Goal: Task Accomplishment & Management: Complete application form

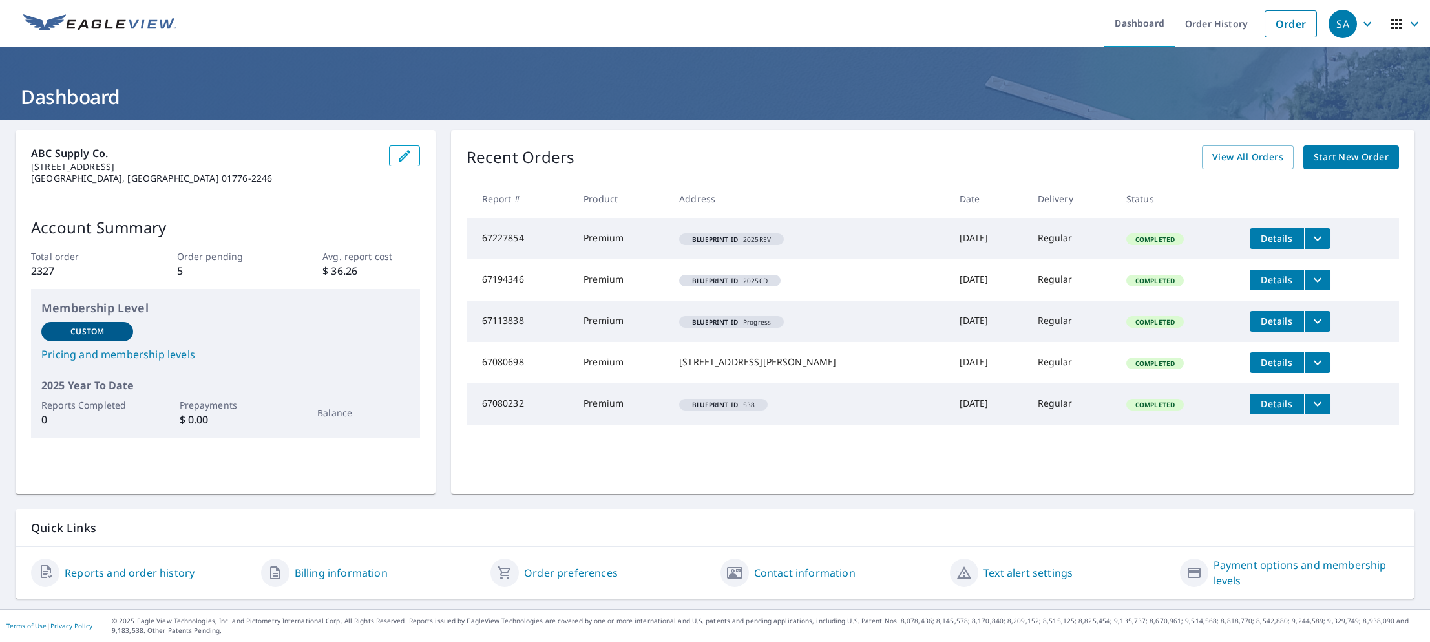
click at [1344, 156] on span "Start New Order" at bounding box center [1350, 157] width 75 height 16
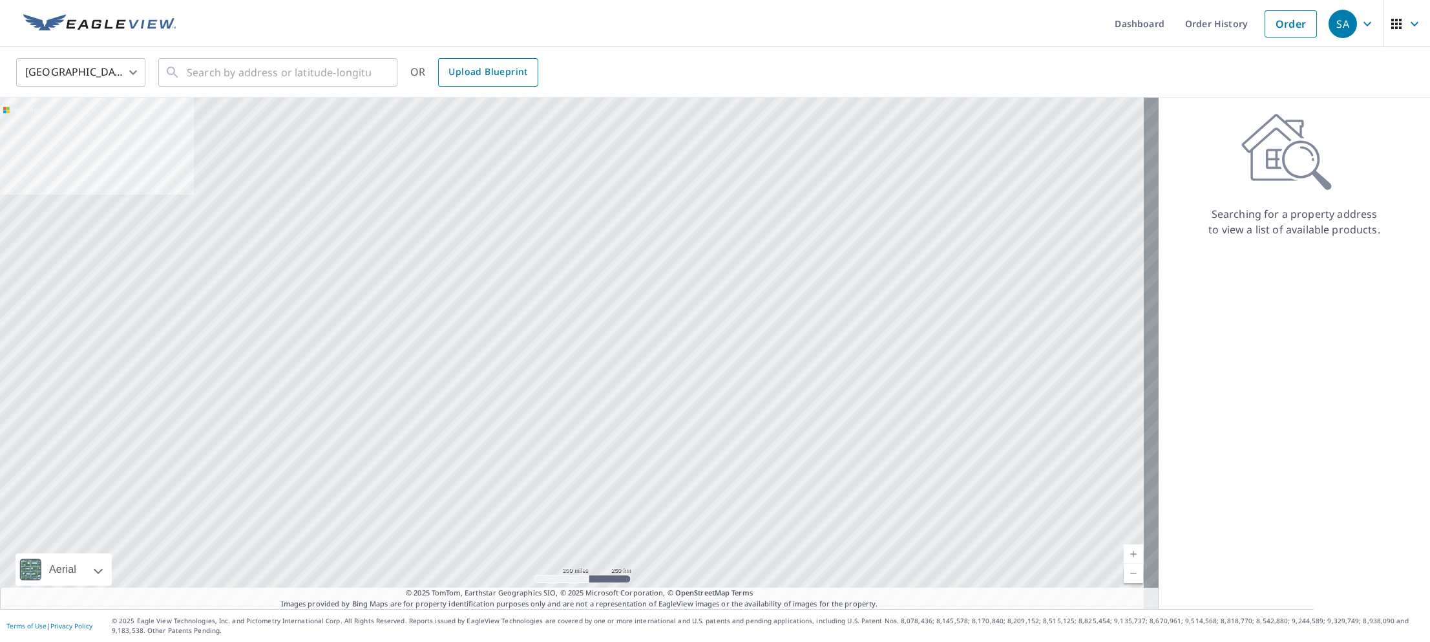
click at [476, 73] on span "Upload Blueprint" at bounding box center [487, 72] width 79 height 16
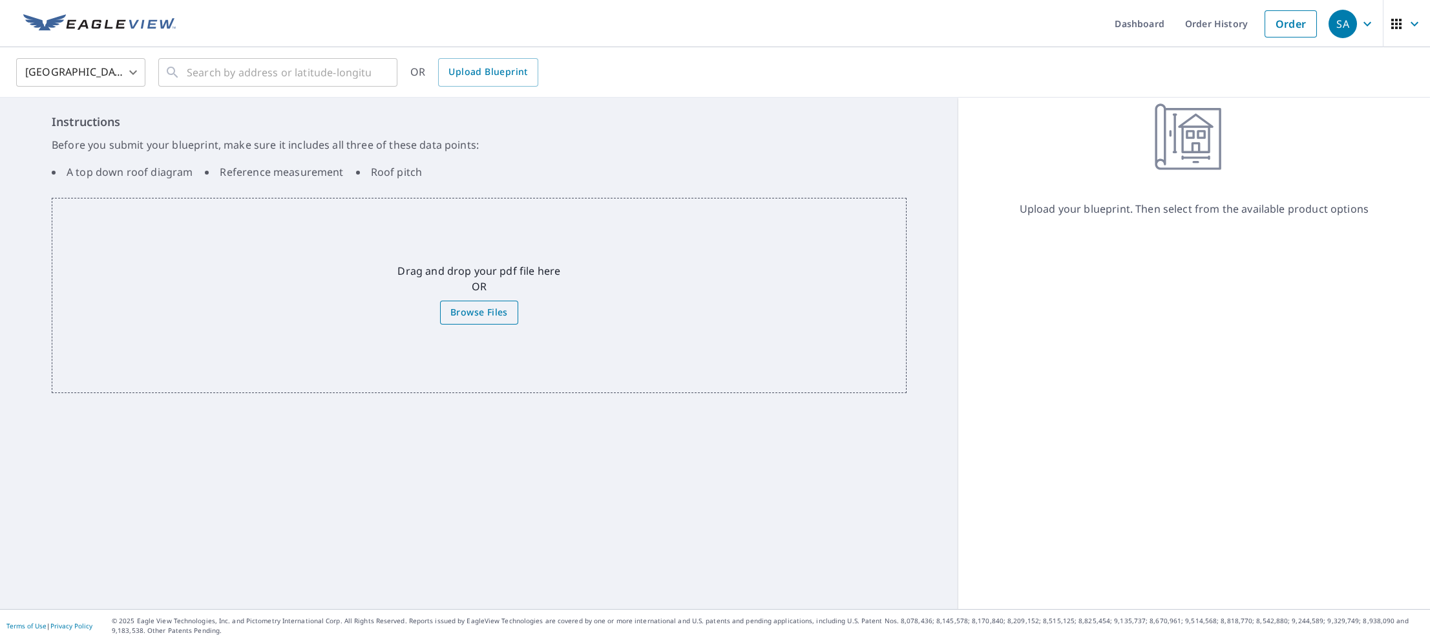
click at [453, 314] on span "Browse Files" at bounding box center [479, 312] width 58 height 16
click at [0, 0] on input "Browse Files" at bounding box center [0, 0] width 0 height 0
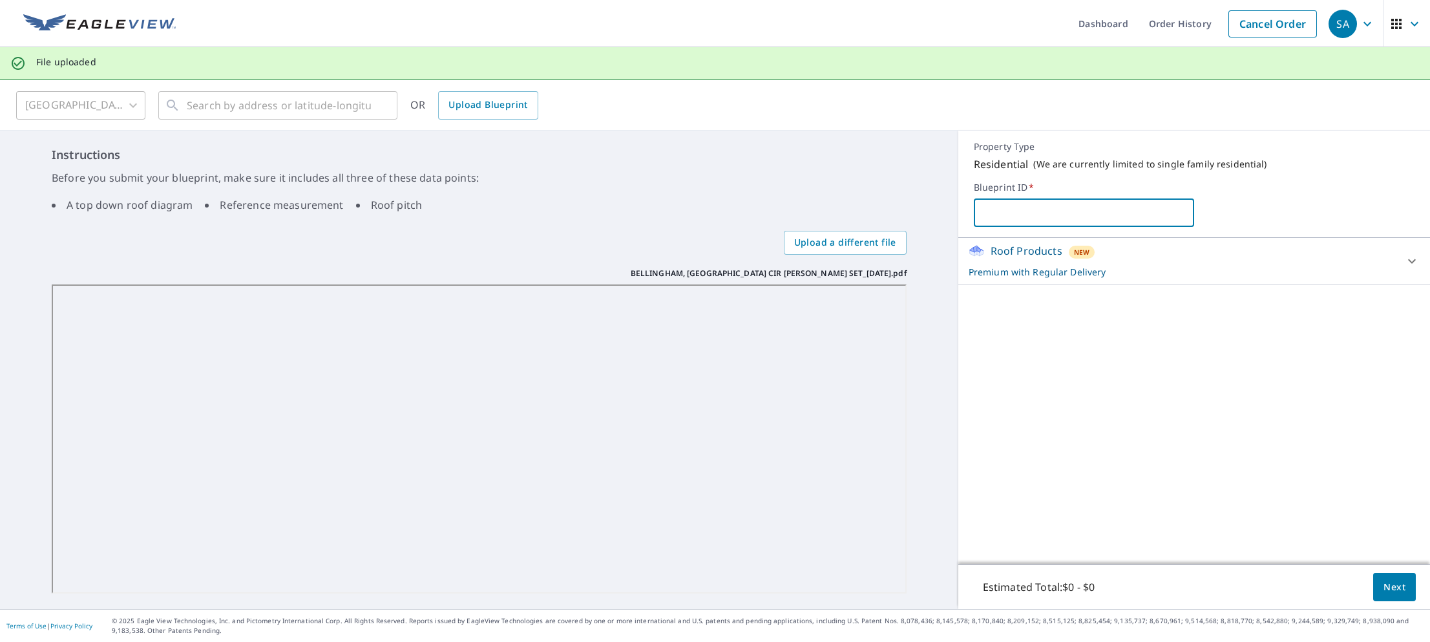
click at [1085, 216] on input "text" at bounding box center [1084, 212] width 220 height 36
click at [1107, 219] on input "Bellngham" at bounding box center [1084, 212] width 220 height 36
type input "Bellingham"
click at [1388, 583] on span "Next" at bounding box center [1394, 587] width 22 height 16
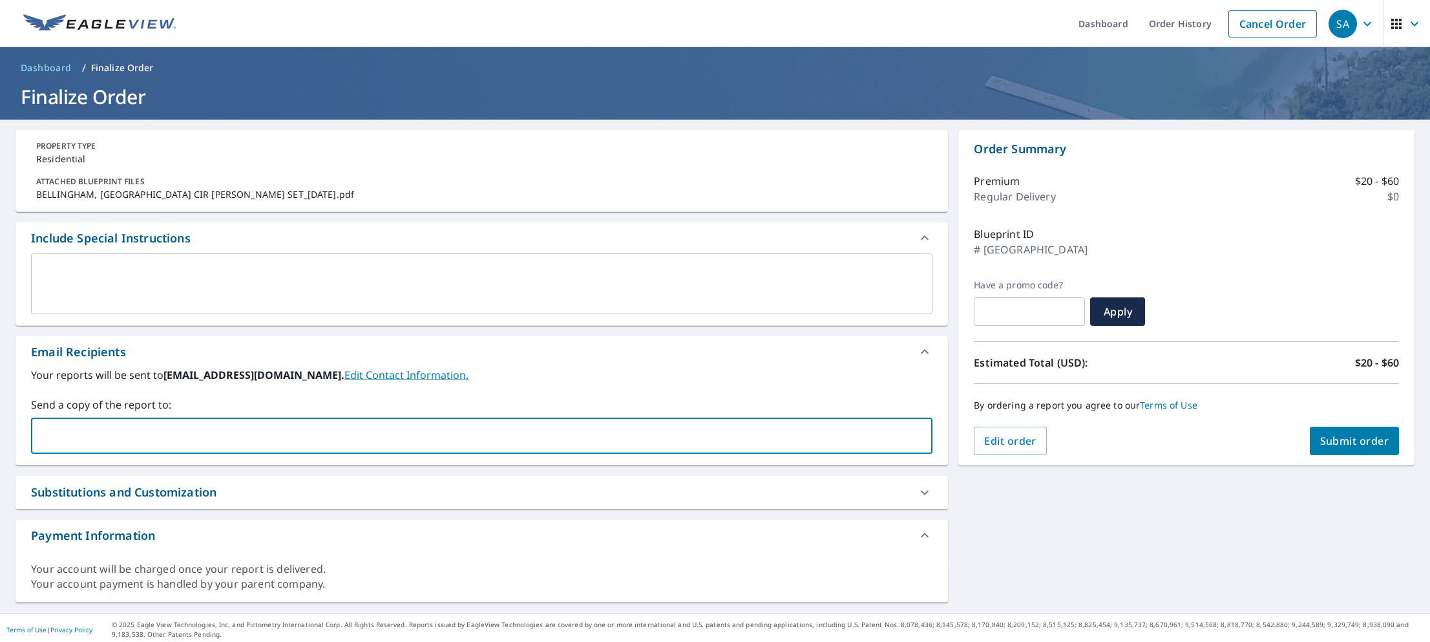
click at [135, 440] on input "text" at bounding box center [472, 435] width 870 height 25
type input "bro"
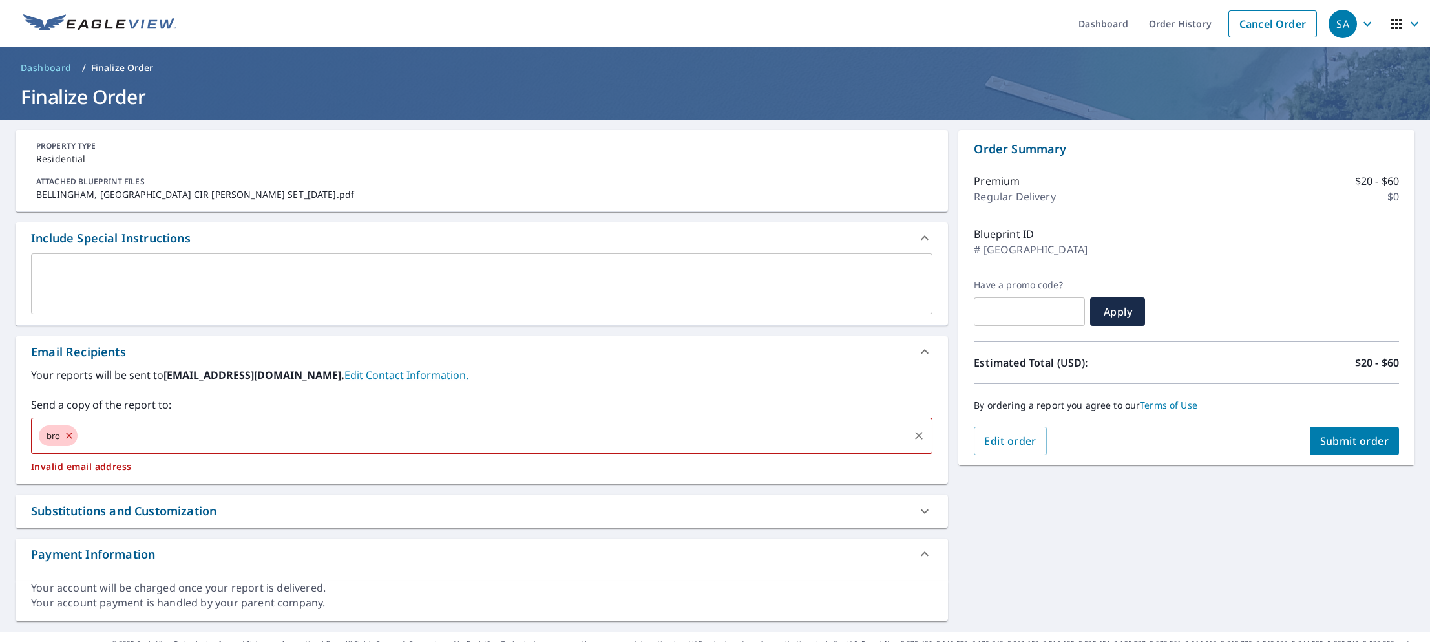
click at [111, 432] on input "text" at bounding box center [493, 435] width 828 height 25
checkbox input "true"
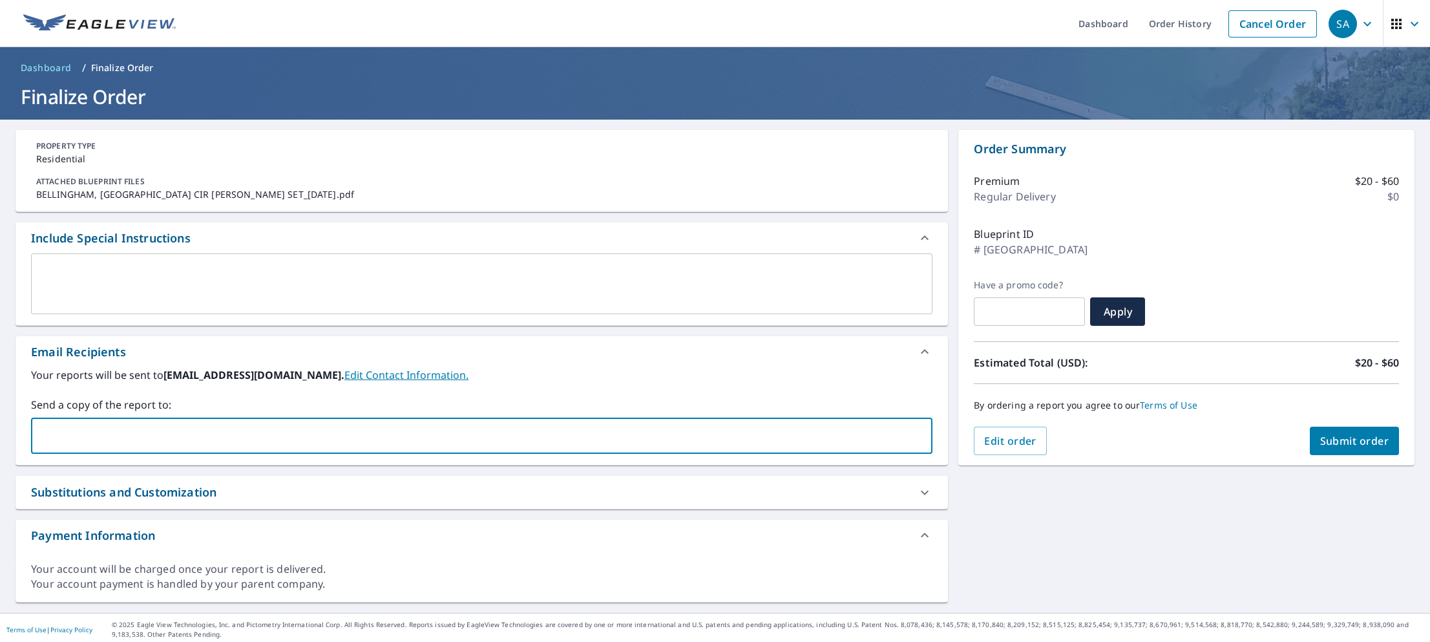
click at [113, 432] on input "text" at bounding box center [472, 435] width 870 height 25
drag, startPoint x: 114, startPoint y: 432, endPoint x: 77, endPoint y: 436, distance: 37.1
paste input "[EMAIL_ADDRESS][DOMAIN_NAME]"
type input "[EMAIL_ADDRESS][DOMAIN_NAME]"
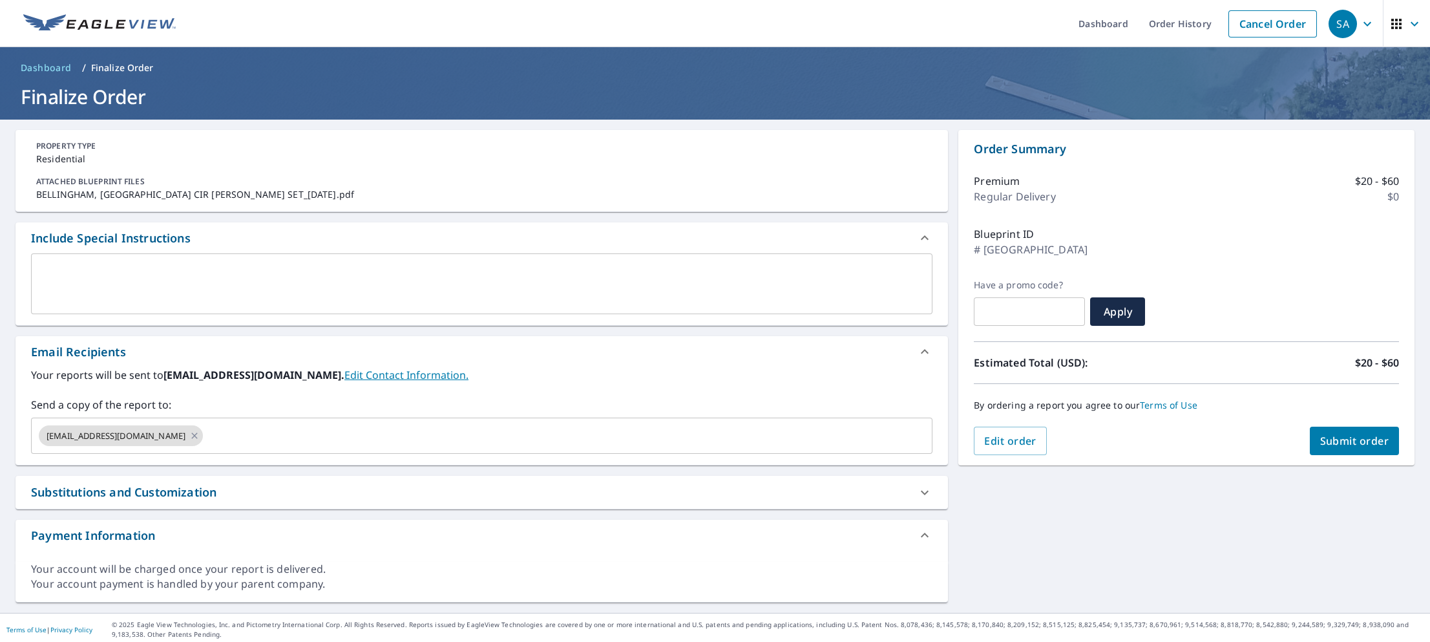
click at [1100, 552] on div "PROPERTY TYPE Residential ATTACHED BLUEPRINT FILES BELLINGHAM, [GEOGRAPHIC_DATA…" at bounding box center [715, 366] width 1430 height 493
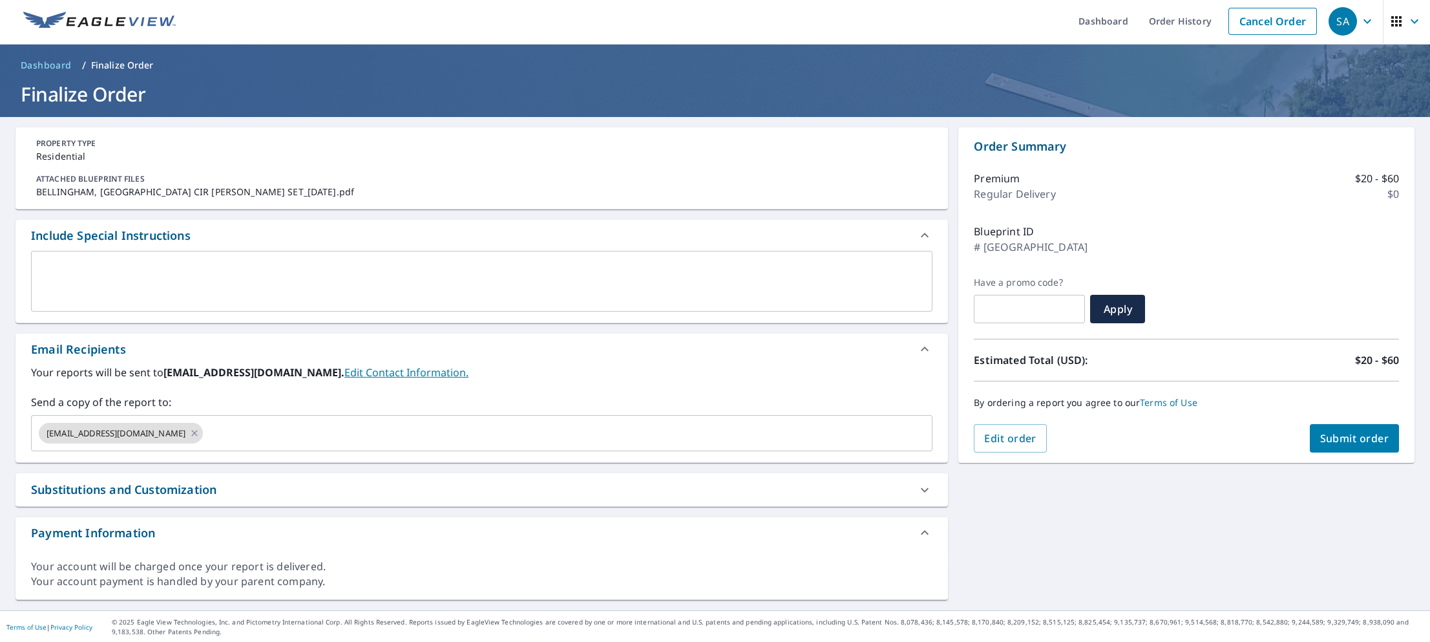
scroll to position [3, 0]
click at [1331, 435] on span "Submit order" at bounding box center [1354, 437] width 69 height 14
checkbox input "true"
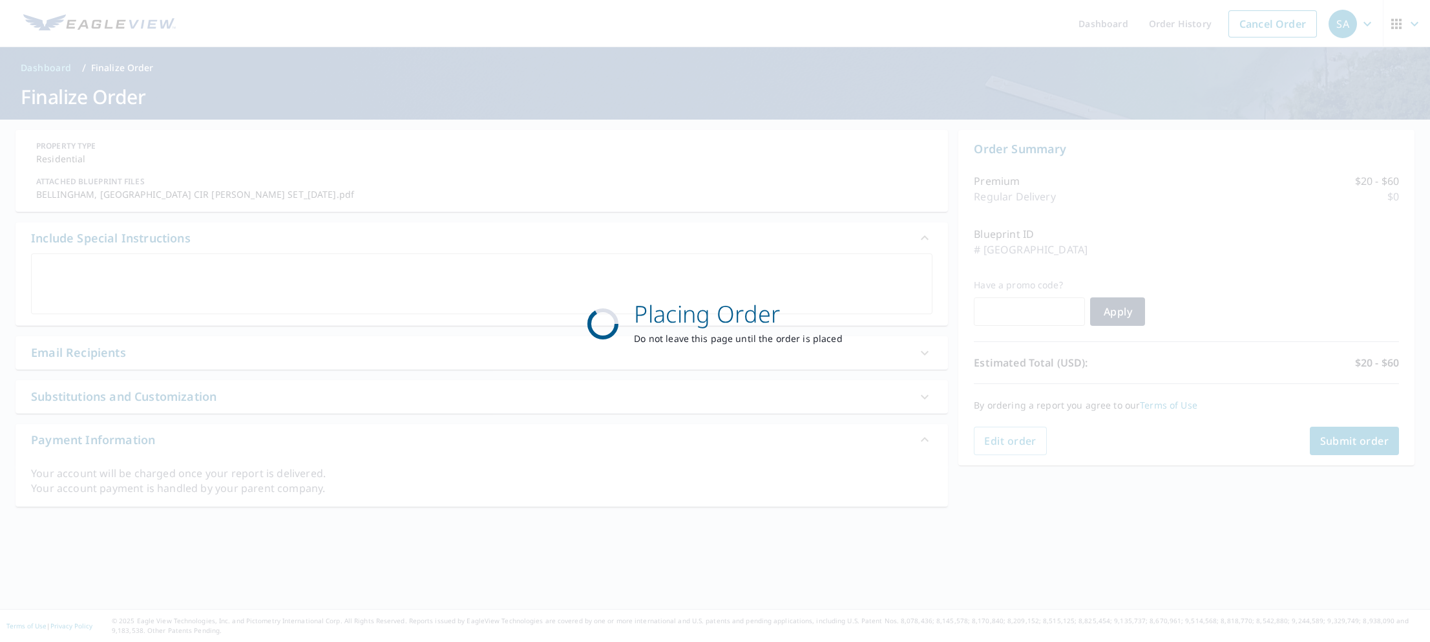
scroll to position [0, 0]
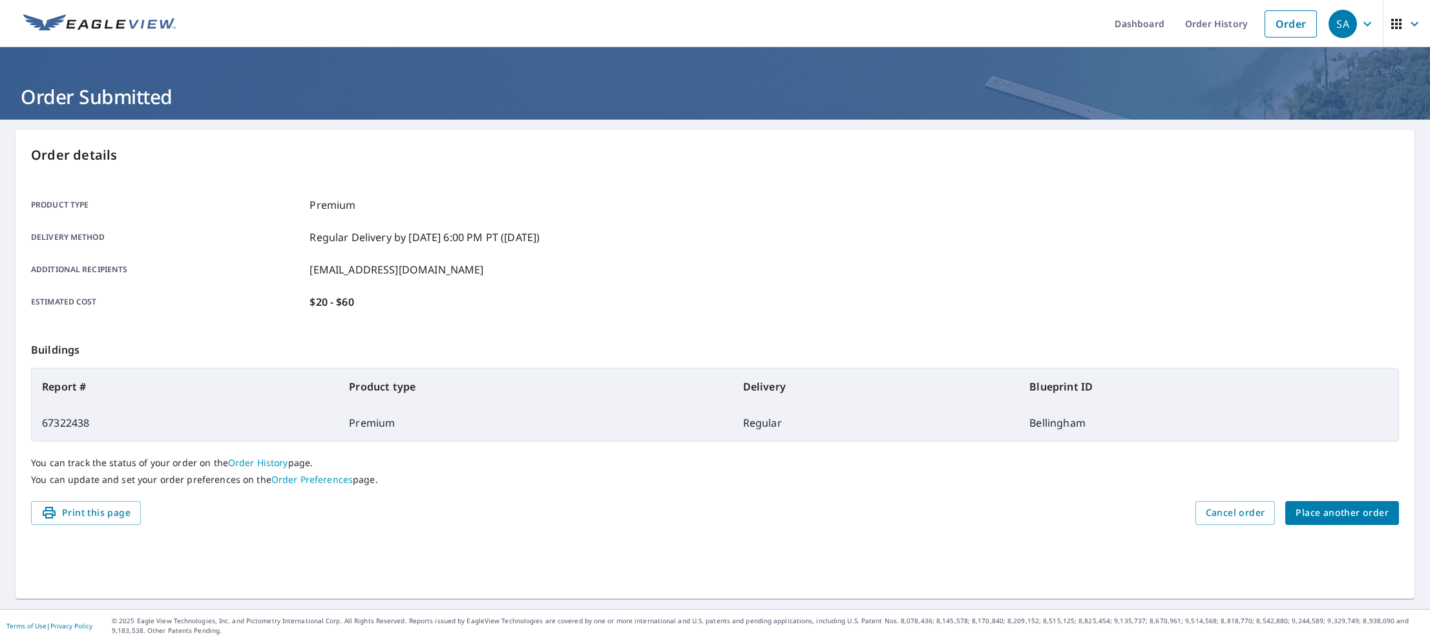
click at [1361, 510] on span "Place another order" at bounding box center [1341, 513] width 93 height 16
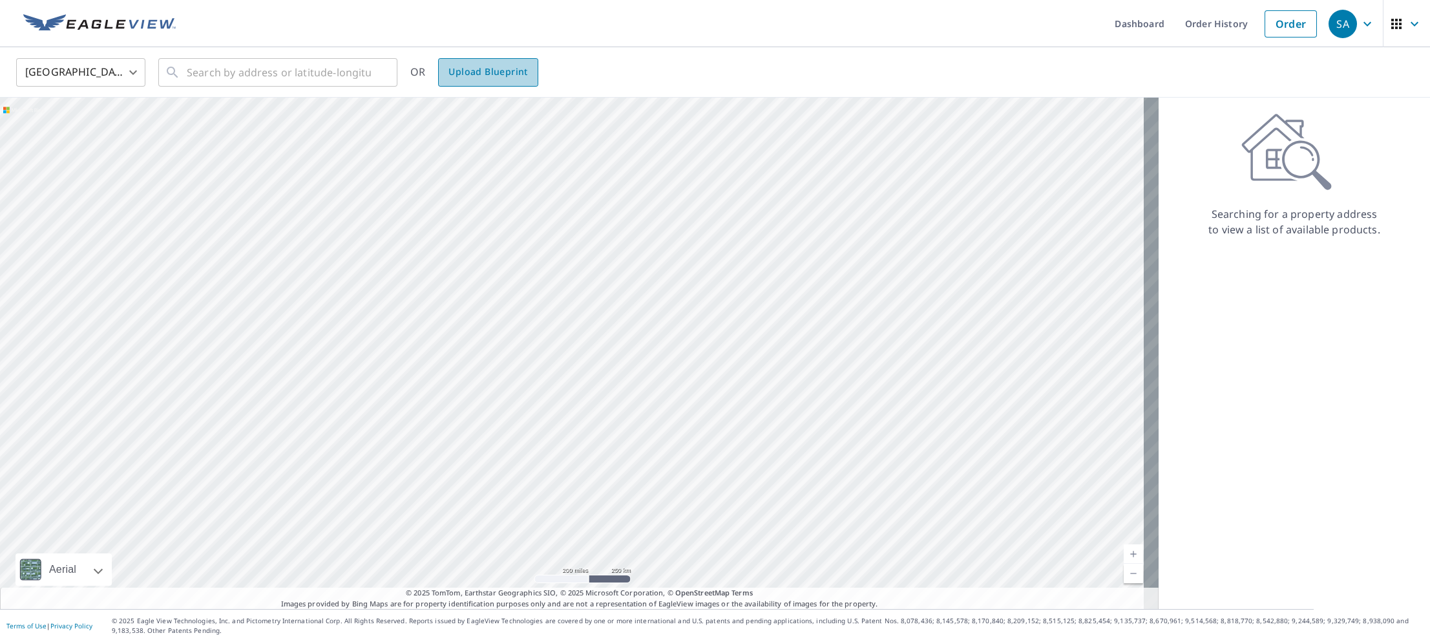
click at [507, 68] on span "Upload Blueprint" at bounding box center [487, 72] width 79 height 16
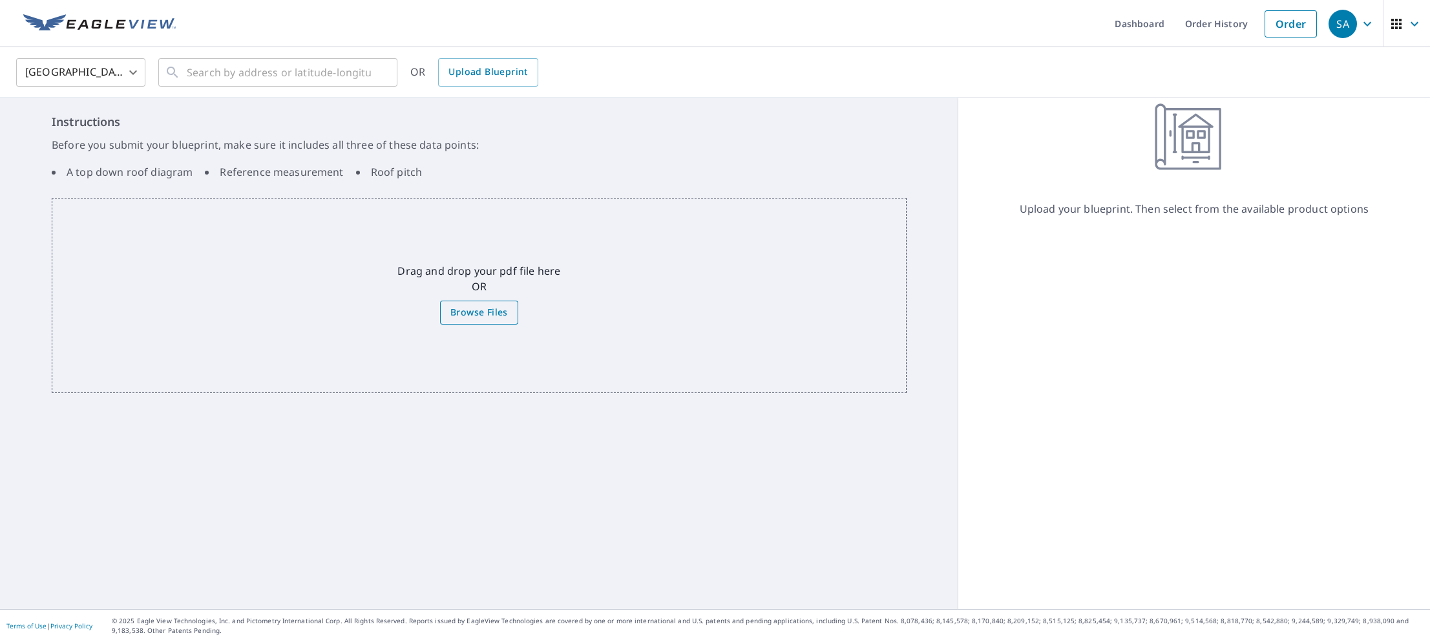
click at [457, 312] on span "Browse Files" at bounding box center [479, 312] width 58 height 16
click at [0, 0] on input "Browse Files" at bounding box center [0, 0] width 0 height 0
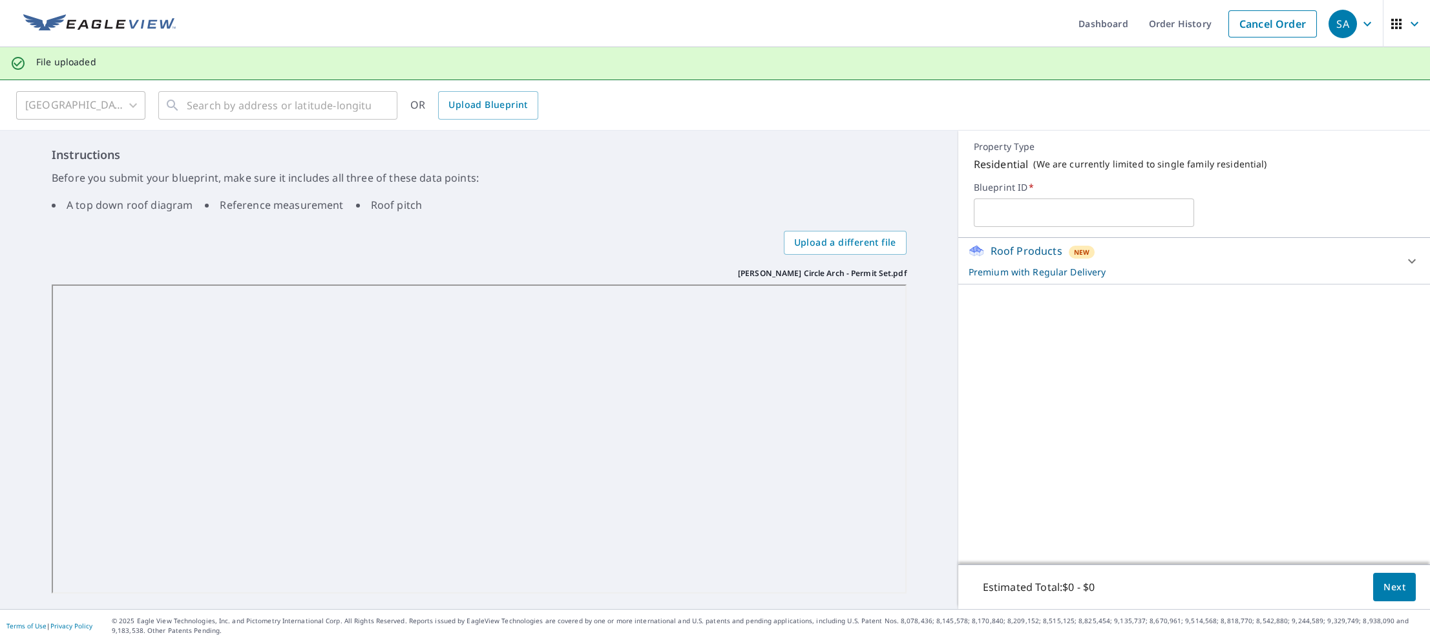
click at [1042, 216] on input "text" at bounding box center [1084, 212] width 220 height 36
type input "[PERSON_NAME]"
click at [1383, 588] on span "Next" at bounding box center [1394, 587] width 22 height 16
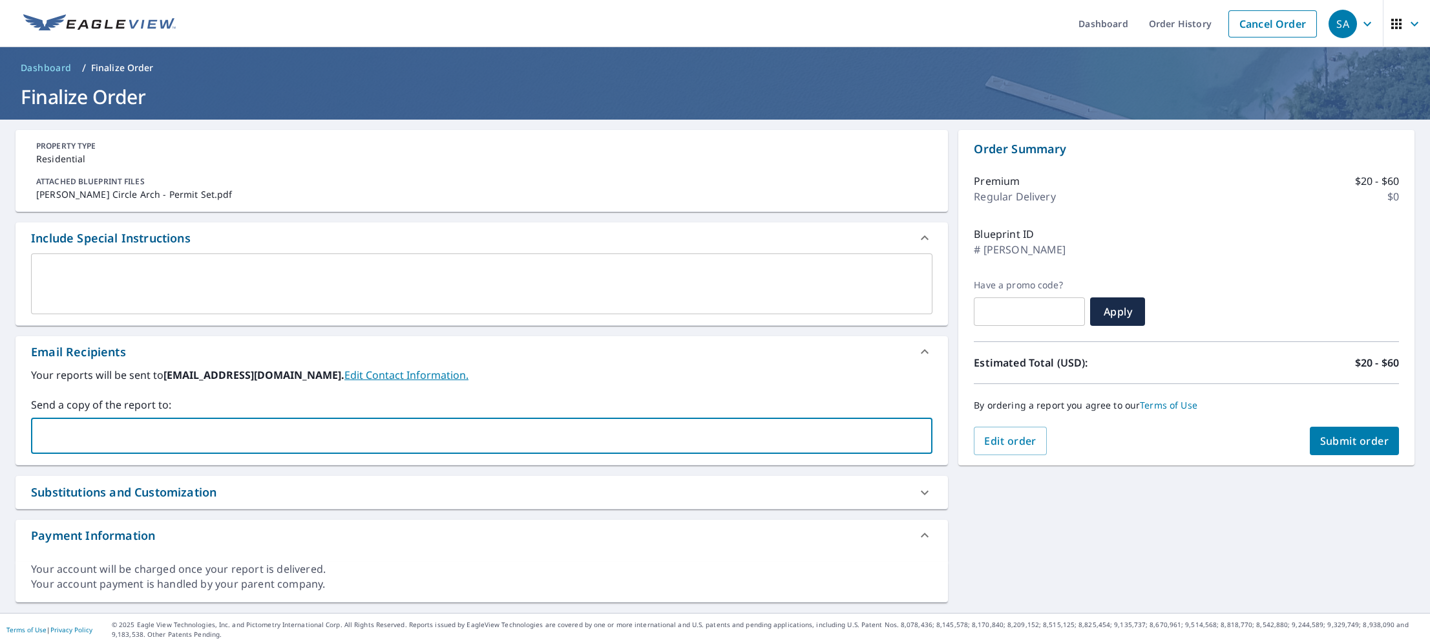
click at [61, 439] on input "text" at bounding box center [472, 435] width 870 height 25
paste input "[EMAIL_ADDRESS][DOMAIN_NAME]"
type input "[EMAIL_ADDRESS][DOMAIN_NAME]"
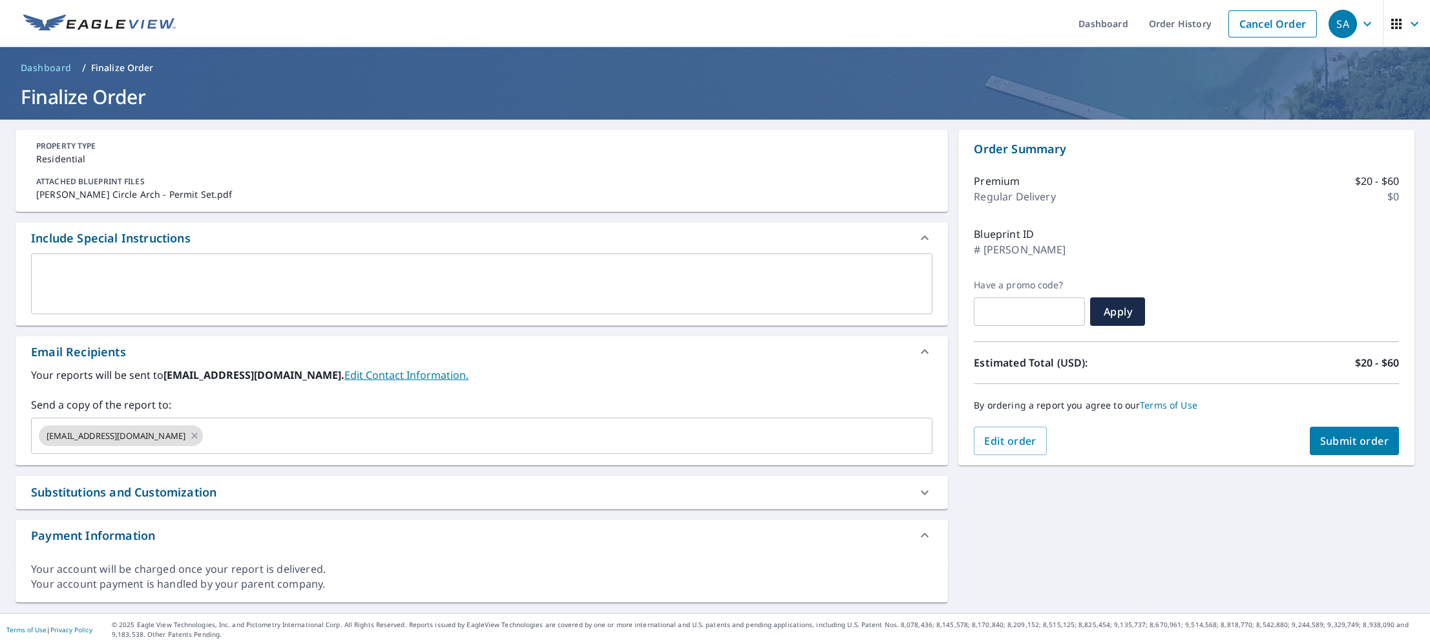
click at [1051, 532] on div "PROPERTY TYPE Residential ATTACHED BLUEPRINT FILES [PERSON_NAME] Circle Arch - …" at bounding box center [715, 366] width 1430 height 493
click at [1343, 441] on span "Submit order" at bounding box center [1354, 441] width 69 height 14
checkbox input "true"
